Goal: Information Seeking & Learning: Learn about a topic

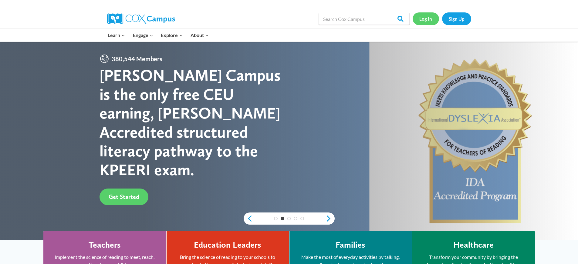
click at [424, 21] on link "Log In" at bounding box center [426, 18] width 26 height 12
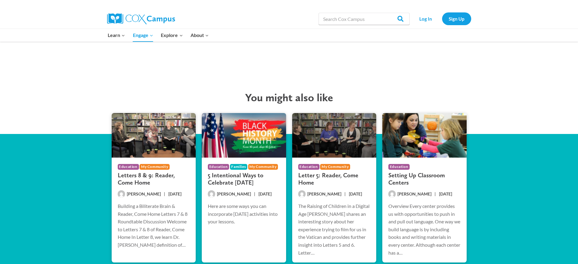
scroll to position [1058, 0]
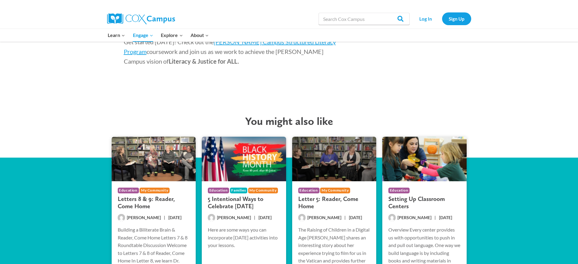
click at [147, 215] on span "[PERSON_NAME]" at bounding box center [144, 217] width 34 height 5
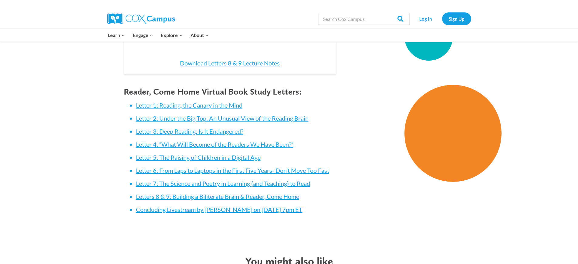
scroll to position [1123, 0]
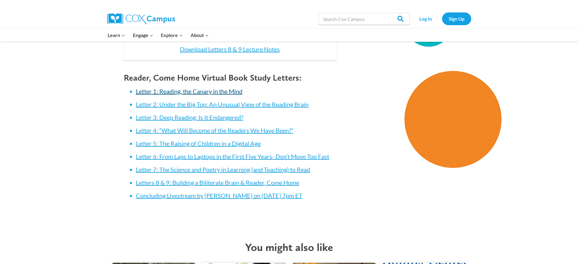
click at [202, 93] on link "Letter 1: Reading, the Canary in the Mind" at bounding box center [189, 91] width 106 height 7
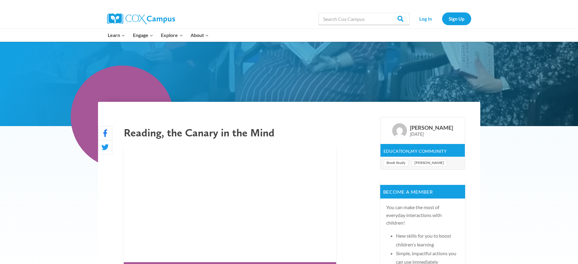
scroll to position [30, 0]
